Goal: Task Accomplishment & Management: Manage account settings

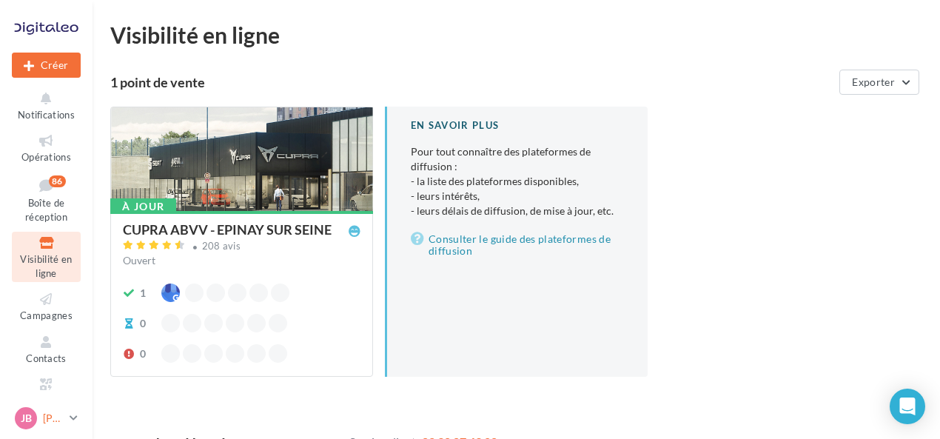
drag, startPoint x: 40, startPoint y: 413, endPoint x: 44, endPoint y: 407, distance: 7.6
click at [40, 413] on div "JB Justine BOURGEOIS cupra_epinaysurseine" at bounding box center [39, 418] width 49 height 22
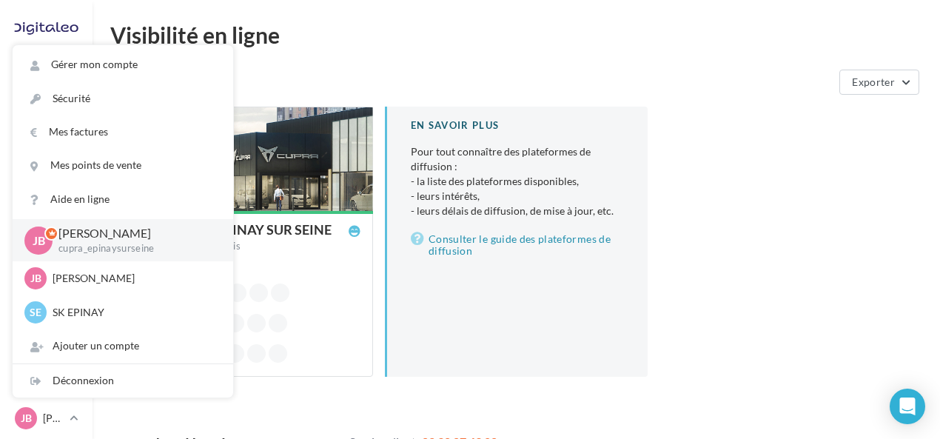
drag, startPoint x: 769, startPoint y: 218, endPoint x: 508, endPoint y: 307, distance: 275.9
click at [769, 218] on div "À jour CUPRA ABVV - EPINAY SUR SEINE 208 avis Ouvert 1 0 0 En savoir plus Pour …" at bounding box center [522, 254] width 824 height 294
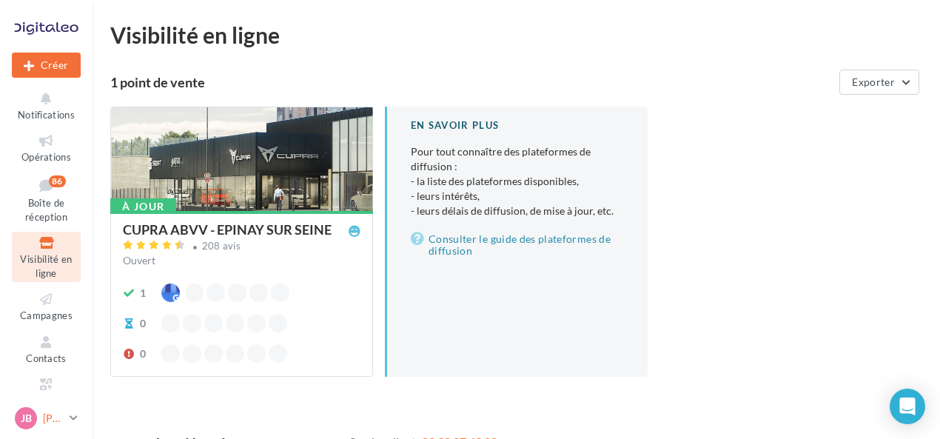
drag, startPoint x: 48, startPoint y: 424, endPoint x: 56, endPoint y: 406, distance: 20.2
click at [50, 421] on p "[PERSON_NAME]" at bounding box center [53, 418] width 21 height 15
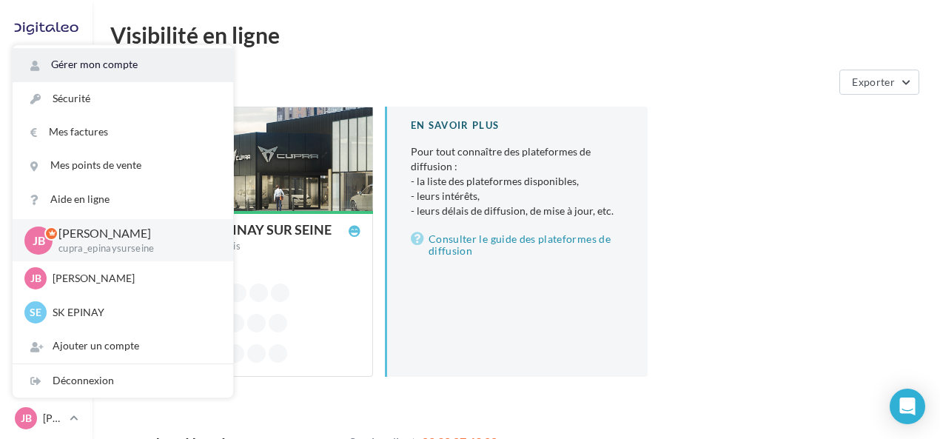
click at [116, 64] on link "Gérer mon compte" at bounding box center [123, 64] width 221 height 33
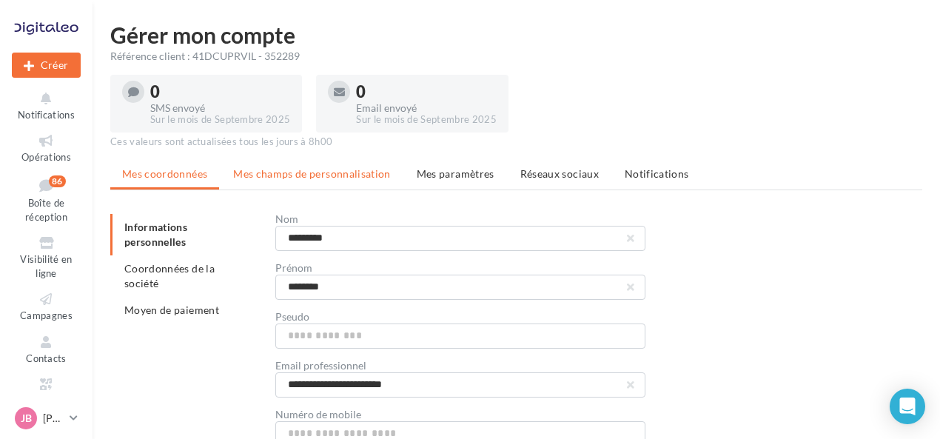
click at [344, 176] on span "Mes champs de personnalisation" at bounding box center [312, 173] width 158 height 13
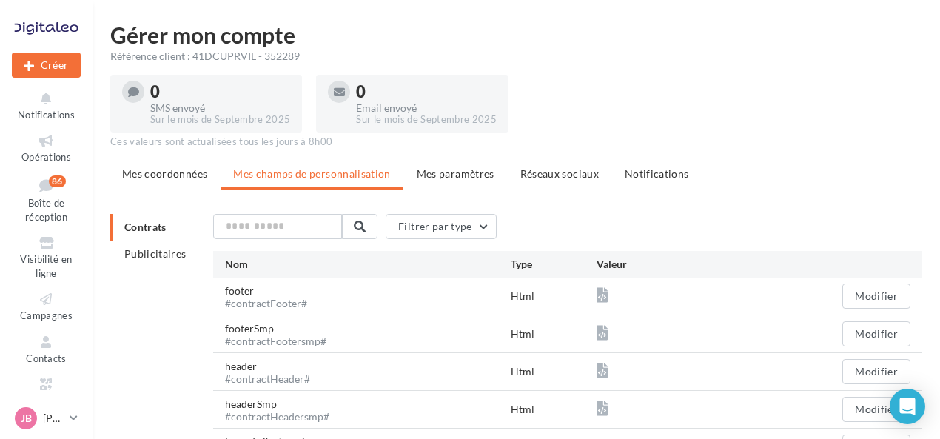
click at [430, 187] on ul "Mes coordonnées Mes champs de personnalisation Mes paramètres Réseaux sociaux N…" at bounding box center [516, 176] width 812 height 30
click at [446, 173] on span "Mes paramètres" at bounding box center [456, 173] width 78 height 13
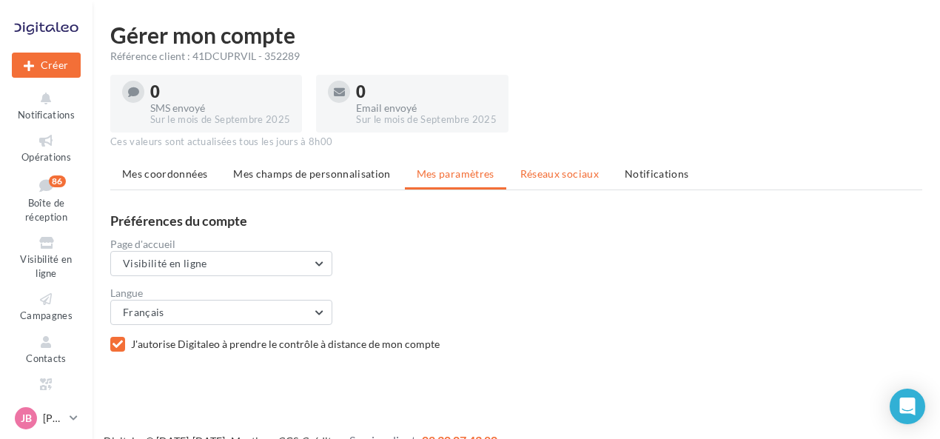
click at [564, 181] on li "Réseaux sociaux" at bounding box center [560, 174] width 102 height 27
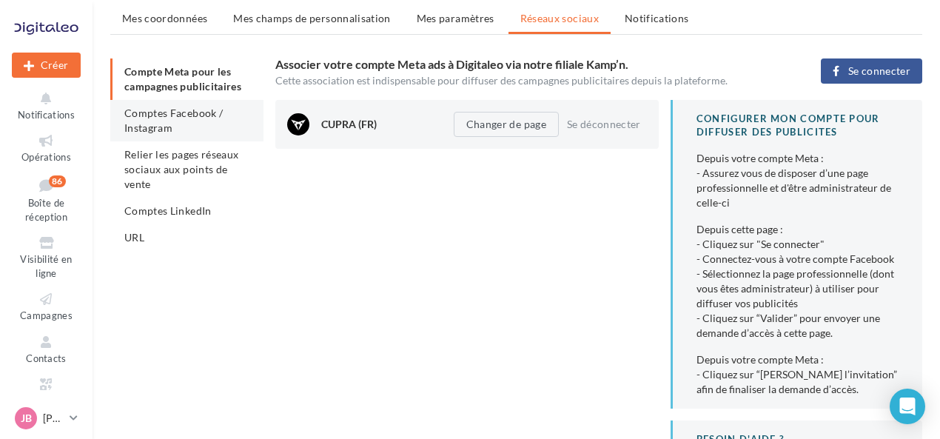
scroll to position [148, 0]
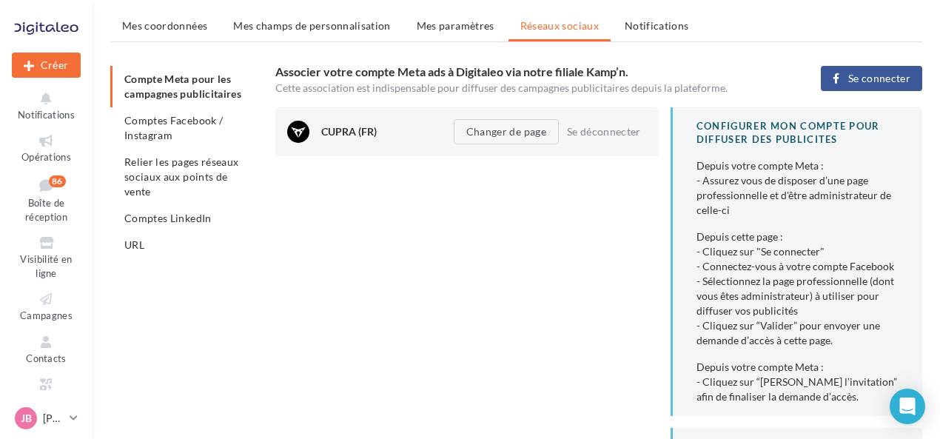
click at [212, 136] on li "Comptes Facebook / Instagram" at bounding box center [186, 127] width 153 height 41
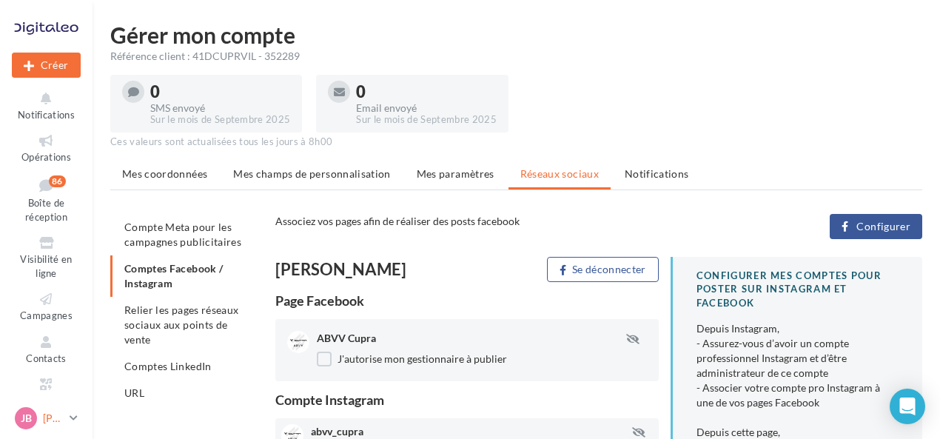
click at [45, 415] on p "[PERSON_NAME]" at bounding box center [53, 418] width 21 height 15
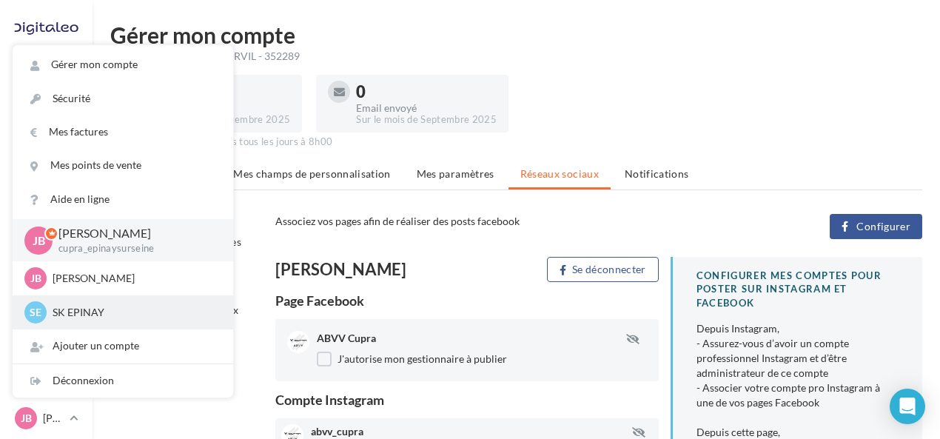
click at [104, 324] on div "SE SK EPINAY sk-epin-bou" at bounding box center [123, 312] width 221 height 34
click at [105, 314] on p "SK EPINAY" at bounding box center [134, 312] width 163 height 15
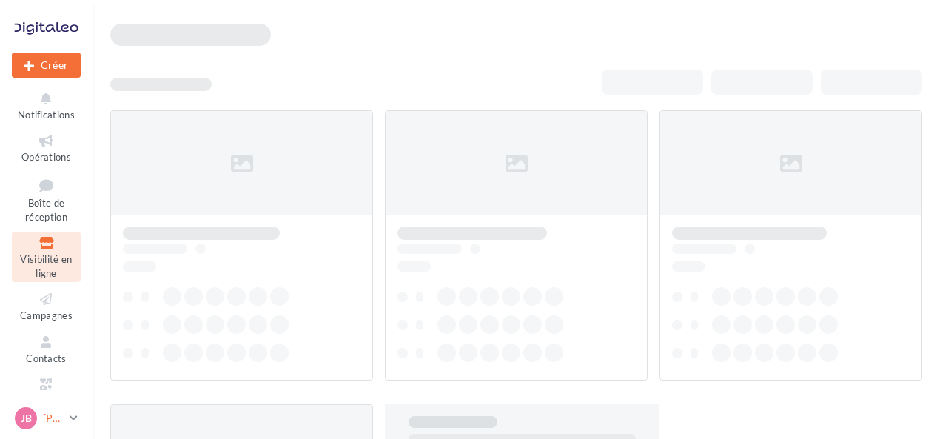
click at [54, 419] on p "[PERSON_NAME]" at bounding box center [53, 418] width 21 height 15
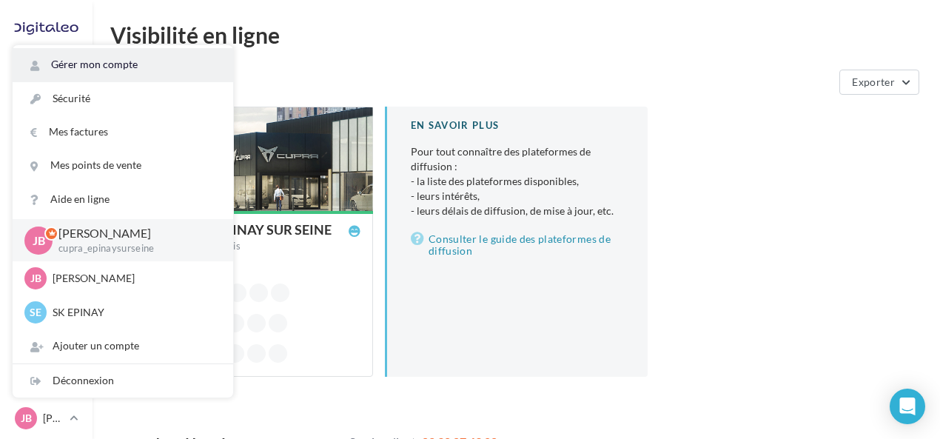
click at [127, 64] on link "Gérer mon compte" at bounding box center [123, 64] width 221 height 33
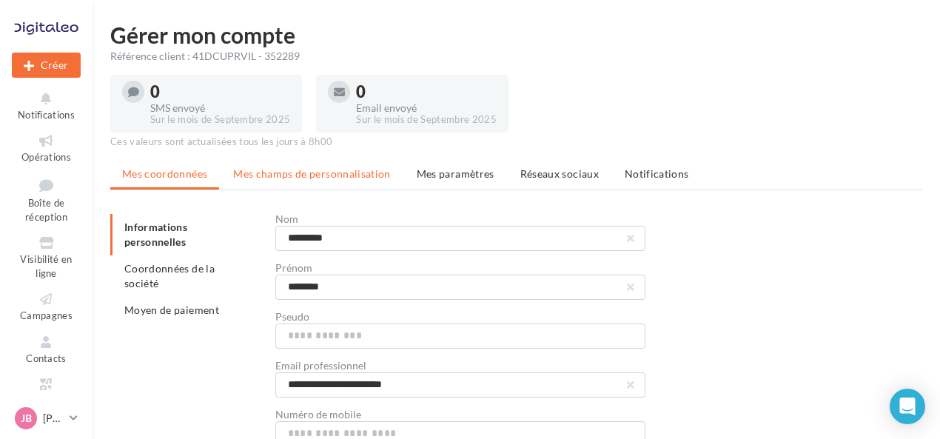
click at [345, 170] on span "Mes champs de personnalisation" at bounding box center [312, 173] width 158 height 13
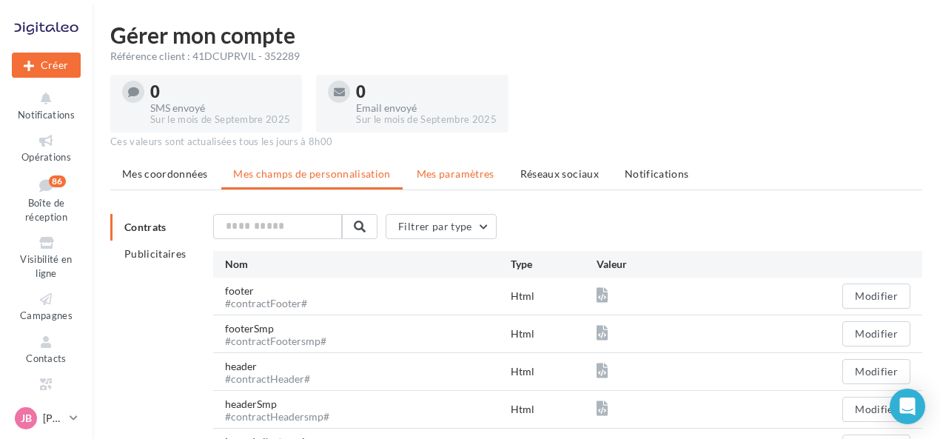
click at [472, 174] on span "Mes paramètres" at bounding box center [456, 173] width 78 height 13
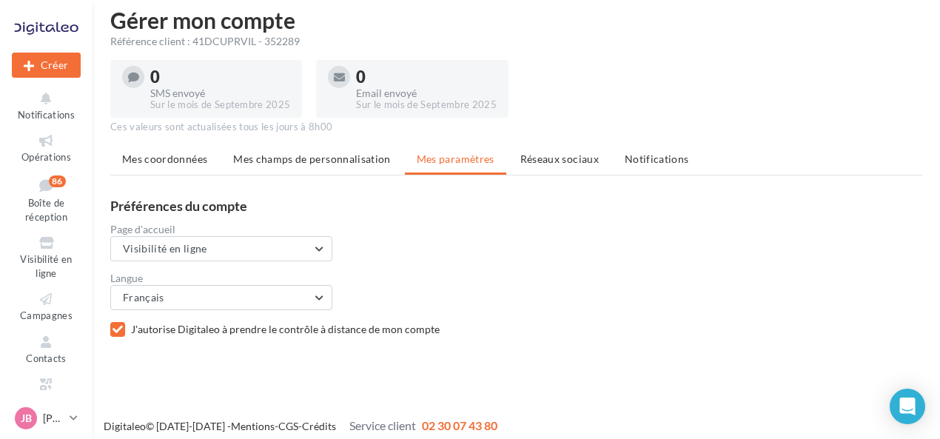
scroll to position [24, 0]
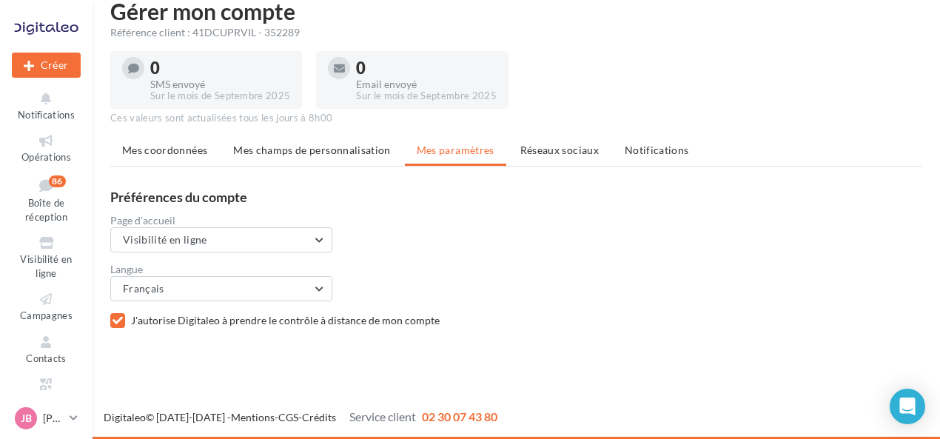
click at [581, 148] on span "Réseaux sociaux" at bounding box center [560, 150] width 78 height 13
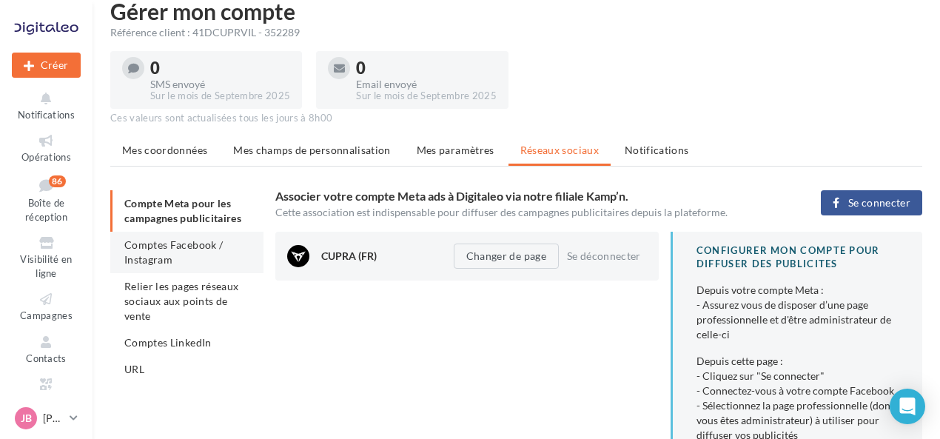
click at [192, 259] on li "Comptes Facebook / Instagram" at bounding box center [186, 252] width 153 height 41
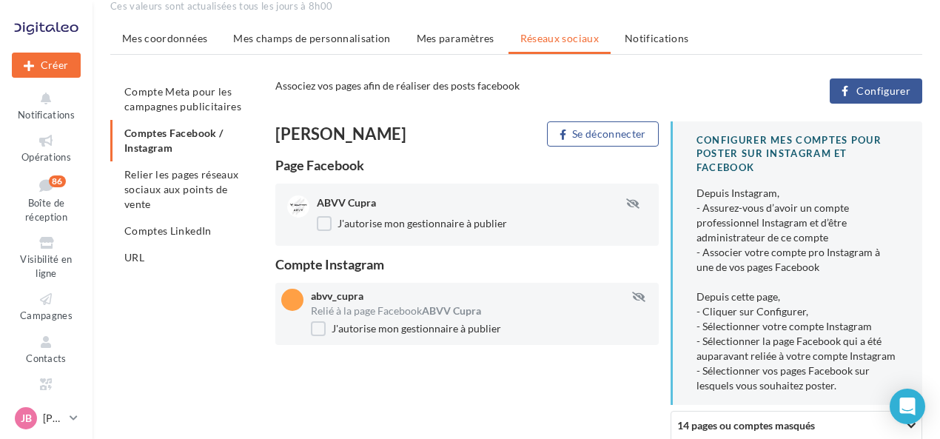
scroll to position [172, 0]
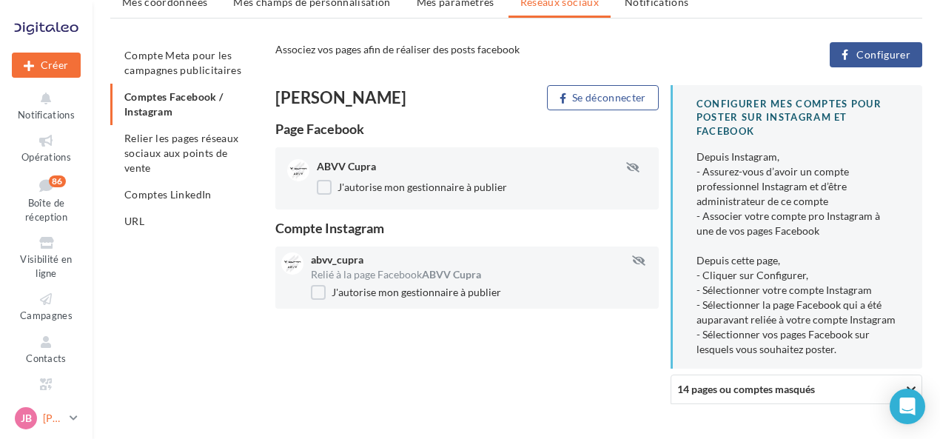
click at [46, 416] on p "[PERSON_NAME]" at bounding box center [53, 418] width 21 height 15
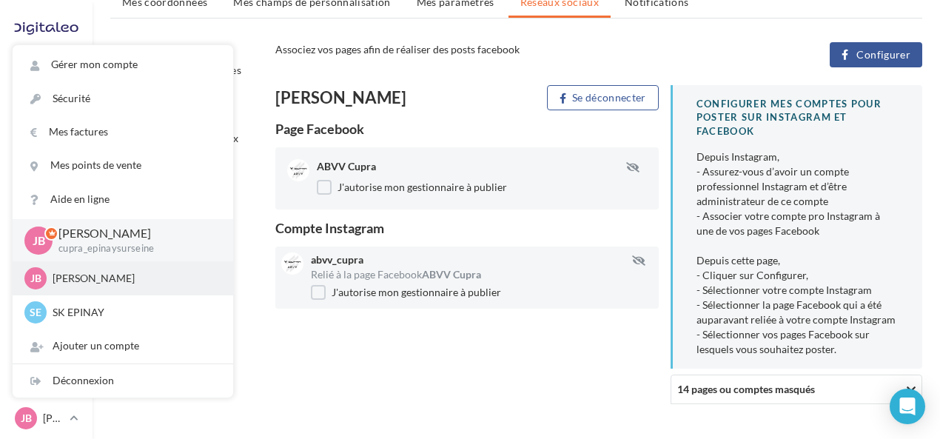
click at [105, 274] on p "[PERSON_NAME]" at bounding box center [134, 278] width 163 height 15
